Goal: Task Accomplishment & Management: Use online tool/utility

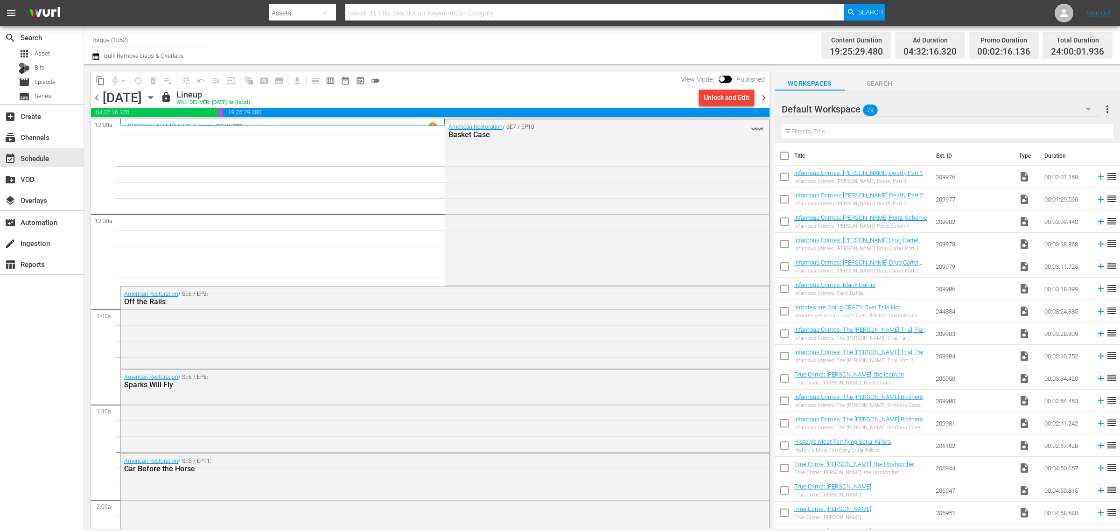
drag, startPoint x: 962, startPoint y: 4, endPoint x: 551, endPoint y: 43, distance: 412.7
click at [570, 38] on div "Channel Title Torque (1052) Bulk Remove Gaps & Overlaps" at bounding box center [370, 45] width 557 height 34
click at [156, 97] on icon "button" at bounding box center [151, 97] width 10 height 10
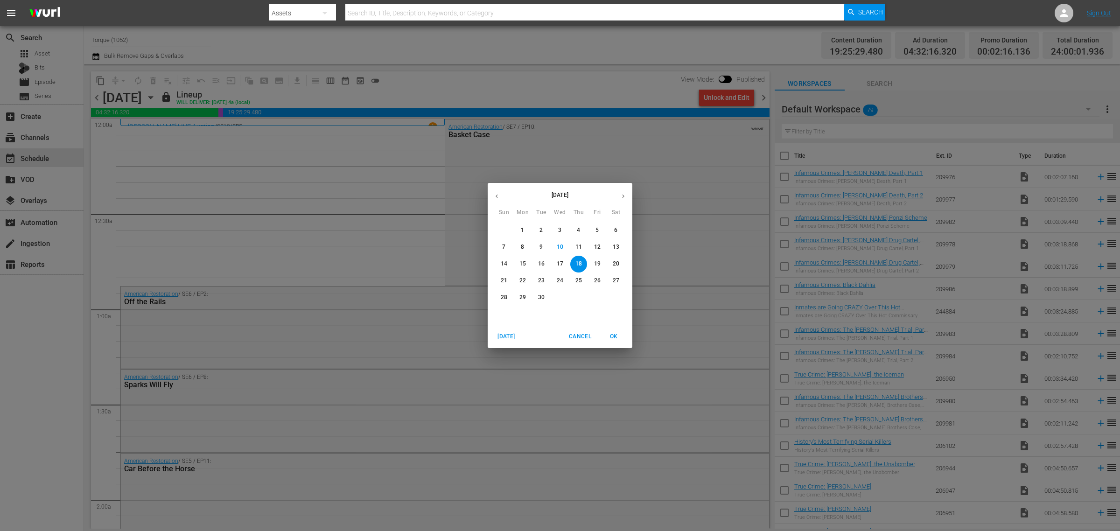
click at [578, 246] on p "11" at bounding box center [579, 247] width 7 height 8
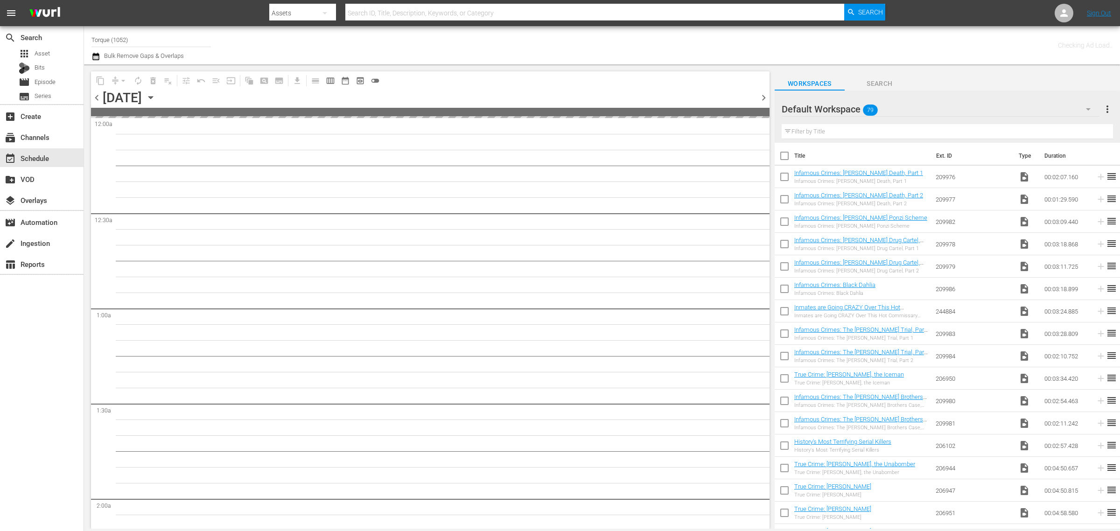
click at [514, 47] on div "Channel Title Torque (1052) Bulk Remove Gaps & Overlaps" at bounding box center [370, 45] width 557 height 34
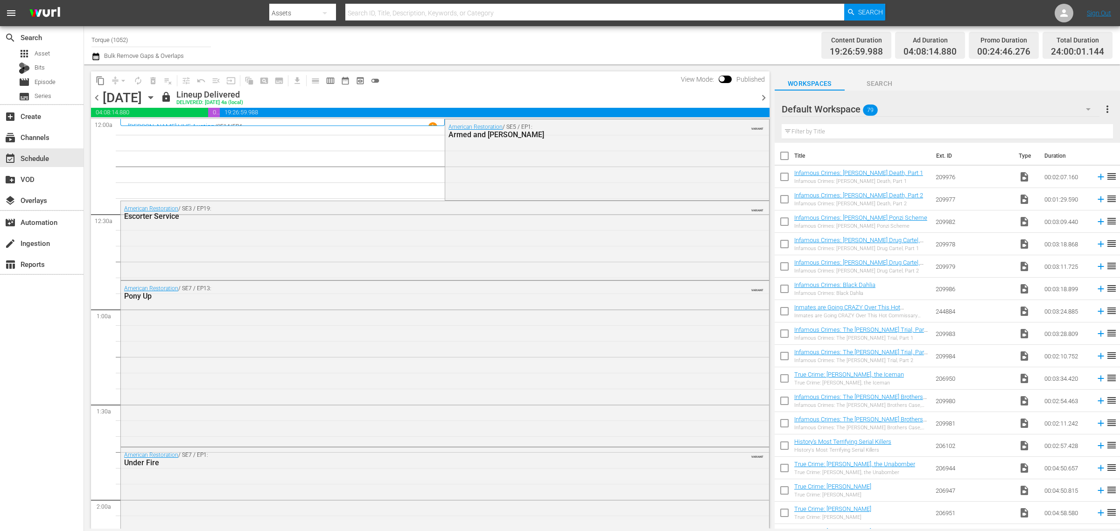
drag, startPoint x: 190, startPoint y: 38, endPoint x: -44, endPoint y: 29, distance: 234.1
click at [0, 29] on html "menu Search By Assets Search ID, Title, Description, Keywords, or Category Sear…" at bounding box center [560, 265] width 1120 height 531
click at [143, 56] on div "Best of American Pickers by History (2038 - ae_networks_bestofamericanpickersby…" at bounding box center [220, 66] width 242 height 22
type input "Best of American Pickers by History (2038 - ae_networks_bestofamericanpickersby…"
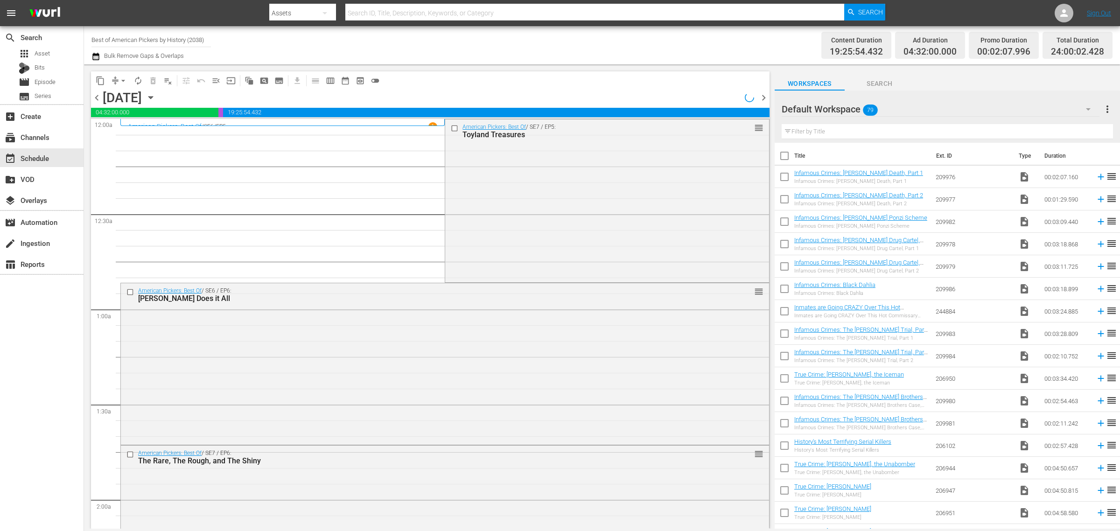
drag, startPoint x: 521, startPoint y: 204, endPoint x: 542, endPoint y: 167, distance: 43.1
click at [521, 204] on div "American Pickers: Best Of / SE7 / EP5: Toyland Treasures reorder" at bounding box center [607, 201] width 324 height 162
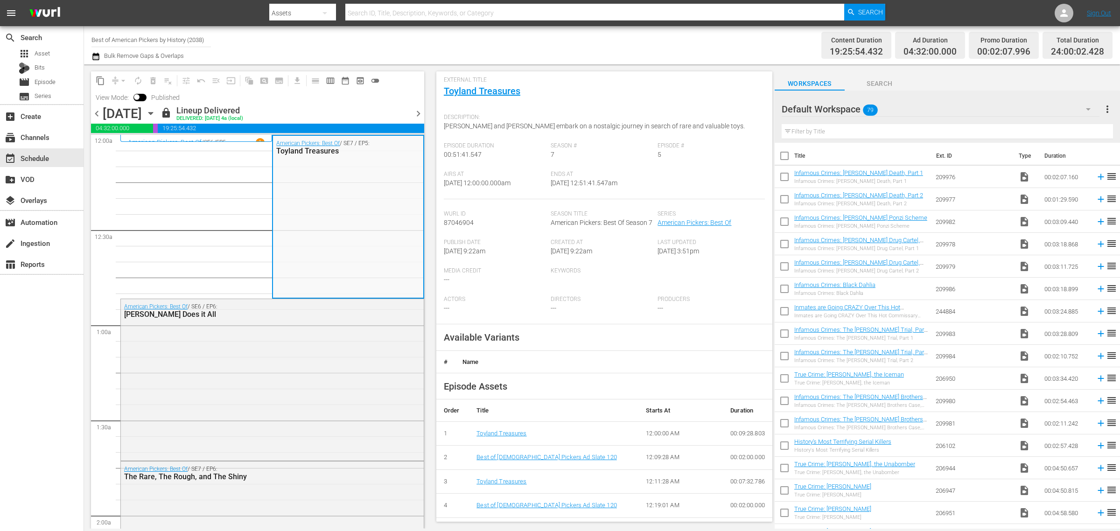
scroll to position [117, 0]
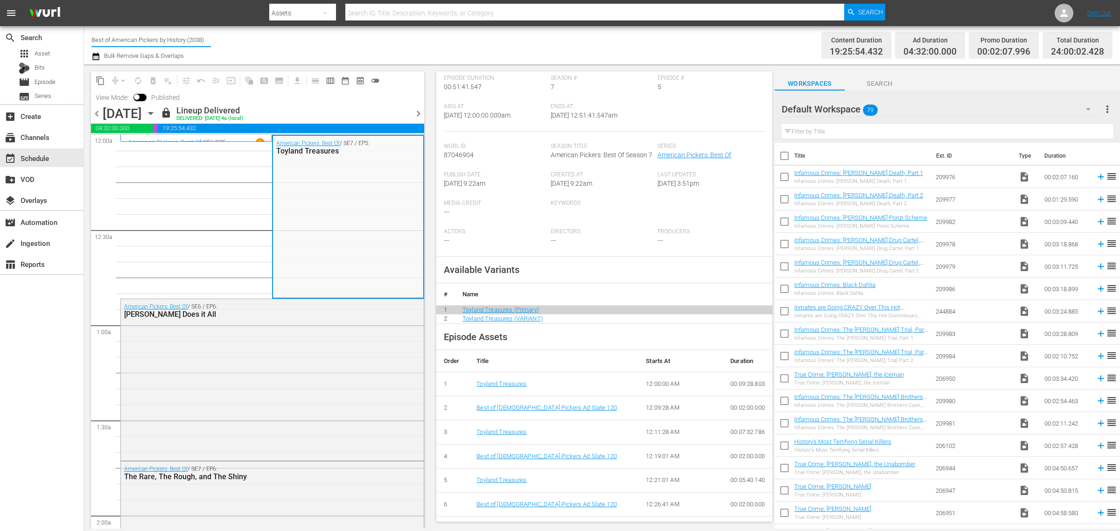
drag, startPoint x: 92, startPoint y: 37, endPoint x: 317, endPoint y: 45, distance: 225.2
click at [314, 45] on div "Channel Title Best of American Pickers by History (2038) Bulk Remove Gaps & Ove…" at bounding box center [370, 45] width 557 height 34
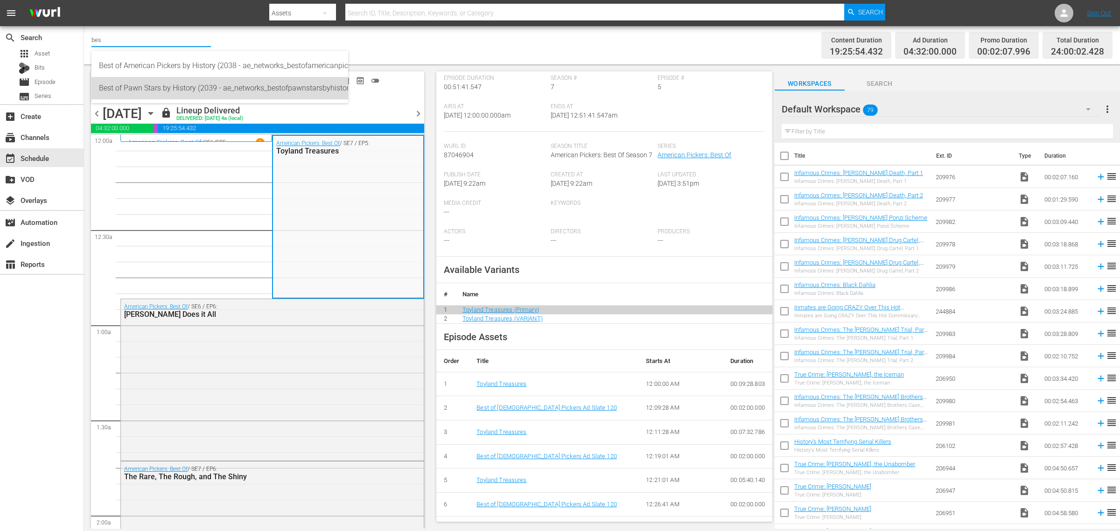
click at [176, 87] on div "Best of Pawn Stars by History (2039 - ae_networks_bestofpawnstarsbyhistory_1)" at bounding box center [220, 88] width 242 height 22
type input "Best of Pawn Stars by History (2039 - ae_networks_bestofpawnstarsbyhistory_1)"
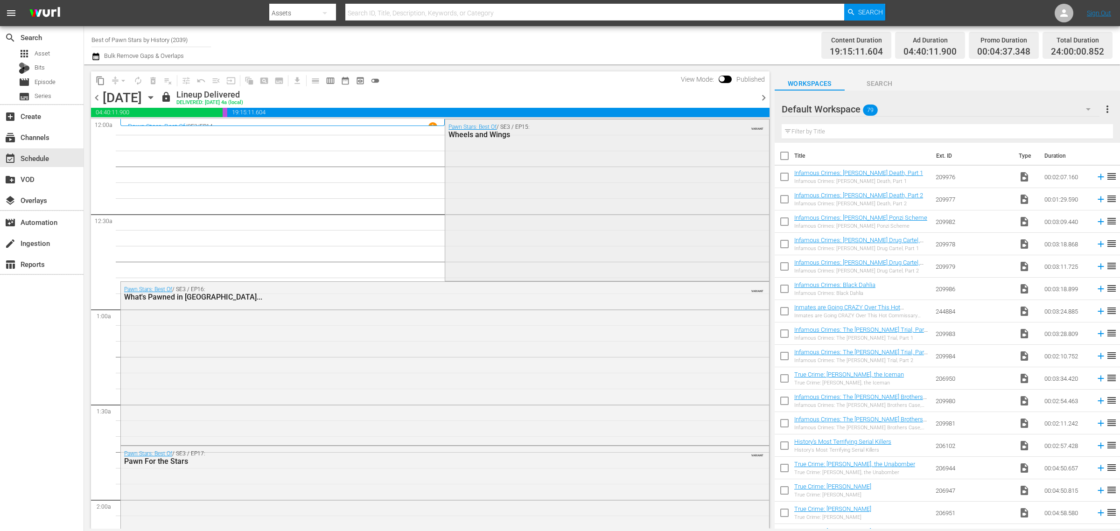
click at [558, 211] on div "Pawn Stars: Best Of / SE3 / EP15: Wheels and Wings VARIANT" at bounding box center [607, 200] width 324 height 160
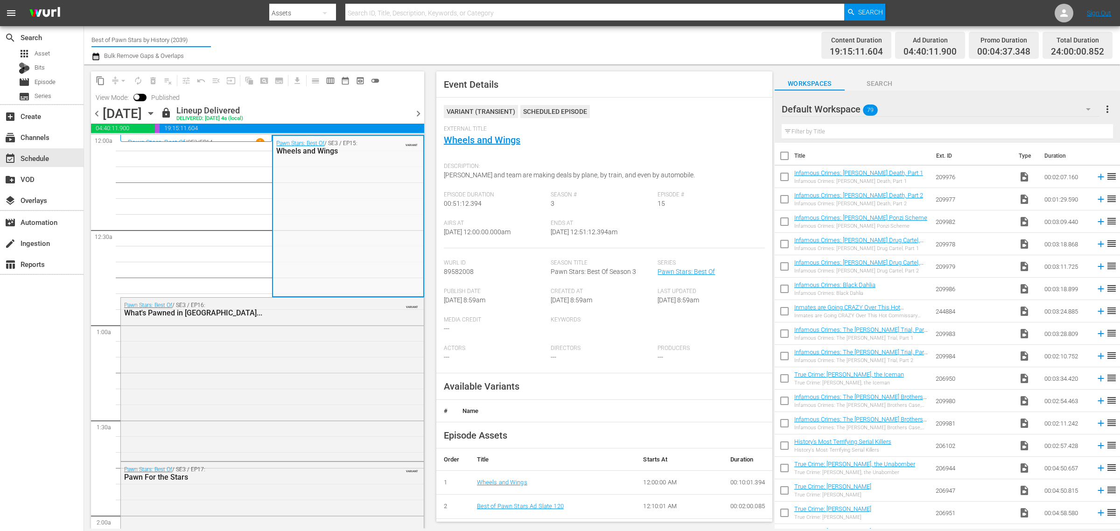
drag, startPoint x: 92, startPoint y: 40, endPoint x: 356, endPoint y: 47, distance: 263.9
click at [345, 48] on div "Channel Title Best of Pawn Stars by History (2039) Bulk Remove Gaps & Overlaps" at bounding box center [370, 45] width 557 height 34
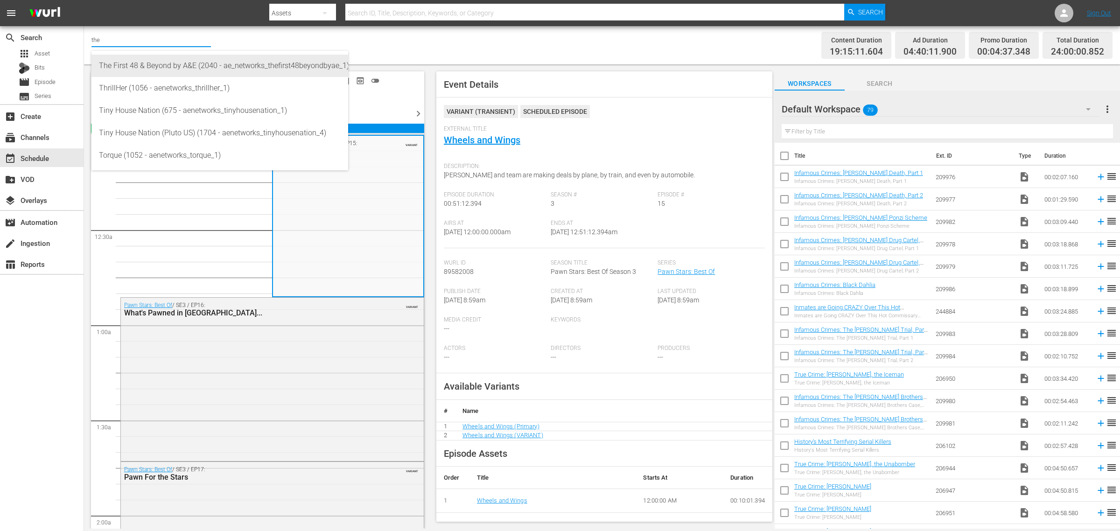
click at [185, 59] on div "The First 48 & Beyond by A&E (2040 - ae_networks_thefirst48beyondbyae_1)" at bounding box center [220, 66] width 242 height 22
type input "The First 48 & Beyond by A&E (2040 - ae_networks_thefirst48beyondbyae_1)"
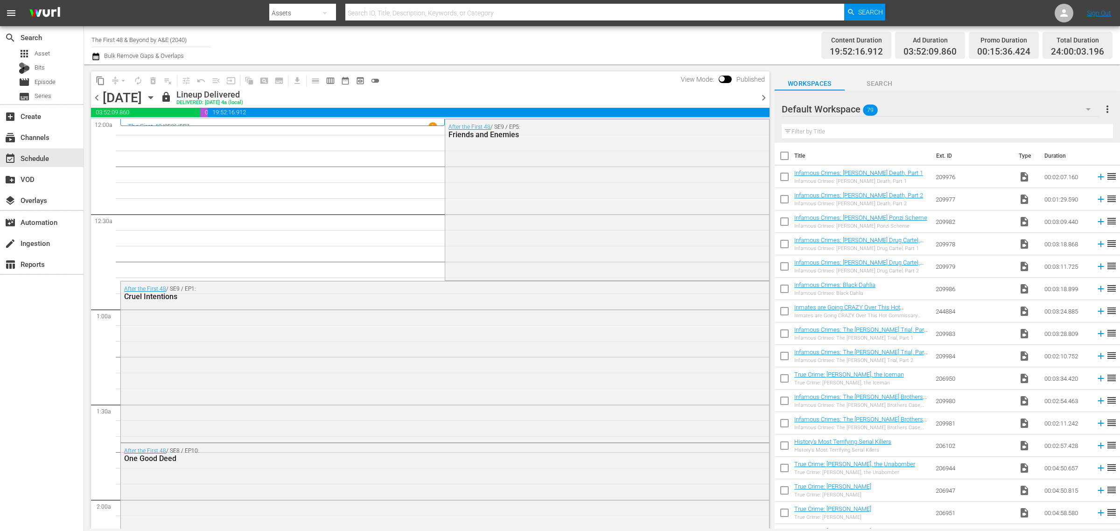
drag, startPoint x: 494, startPoint y: 224, endPoint x: 528, endPoint y: 178, distance: 57.4
click at [496, 225] on div "After the First 48 / SE9 / EP5: Friends and Enemies" at bounding box center [607, 200] width 324 height 160
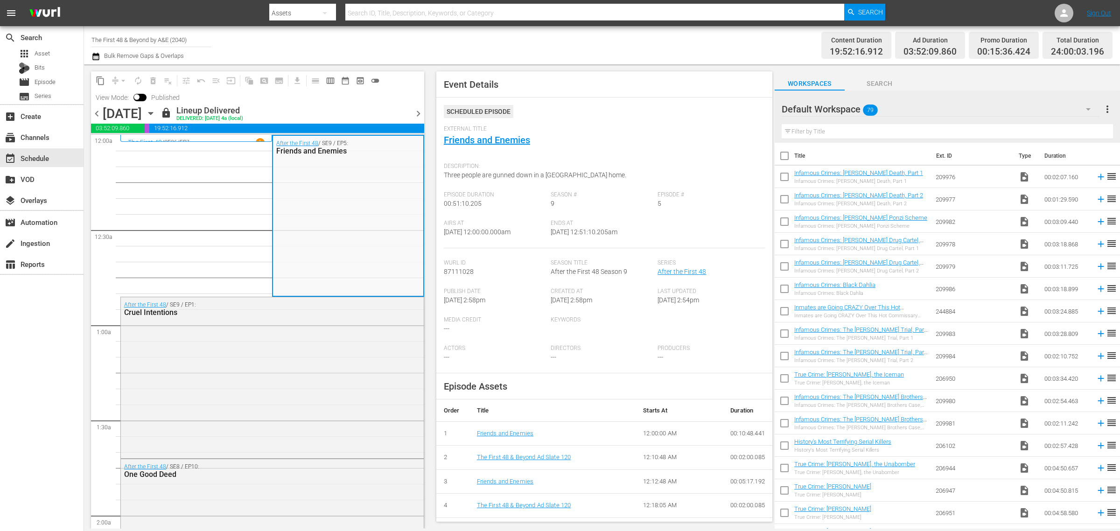
click at [602, 38] on div "Channel Title The First 48 & Beyond by A&E (2040) Bulk Remove Gaps & Overlaps" at bounding box center [370, 45] width 557 height 34
click at [619, 33] on div "Channel Title The First 48 & Beyond by A&E (2040) Bulk Remove Gaps & Overlaps" at bounding box center [370, 45] width 557 height 34
click at [608, 53] on div "Channel Title The First 48 & Beyond by A&E (2040) Bulk Remove Gaps & Overlaps" at bounding box center [370, 45] width 557 height 34
click at [600, 45] on div "Channel Title The First 48 & Beyond by A&E (2040) Bulk Remove Gaps & Overlaps" at bounding box center [370, 45] width 557 height 34
click at [560, 40] on div "Channel Title The First 48 & Beyond by A&E (2040) Bulk Remove Gaps & Overlaps" at bounding box center [370, 45] width 557 height 34
